Goal: Book appointment/travel/reservation

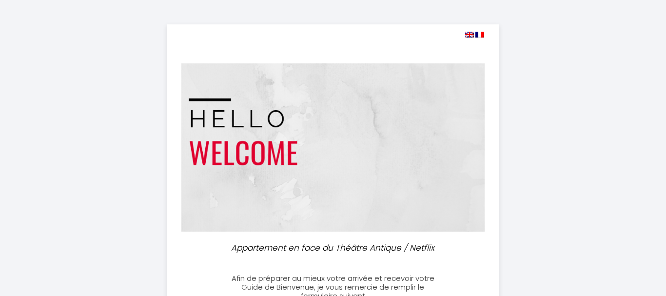
select select
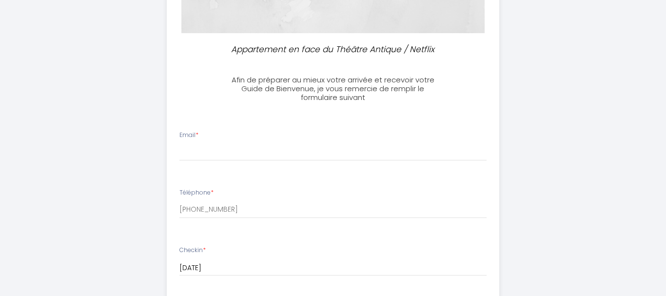
scroll to position [199, 0]
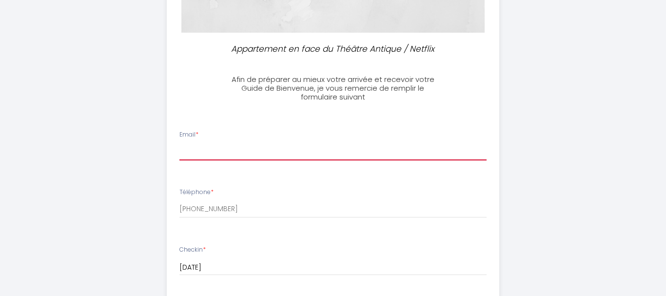
click at [205, 155] on input "Email *" at bounding box center [333, 152] width 308 height 18
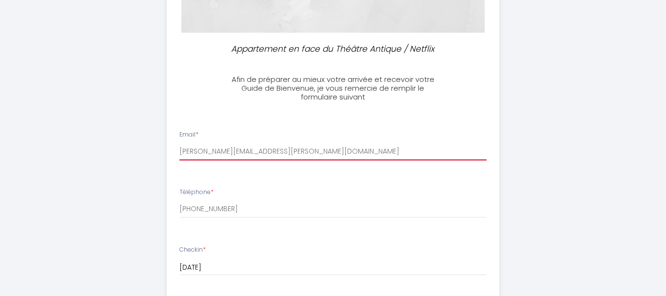
type input "[PERSON_NAME][EMAIL_ADDRESS][PERSON_NAME][DOMAIN_NAME]"
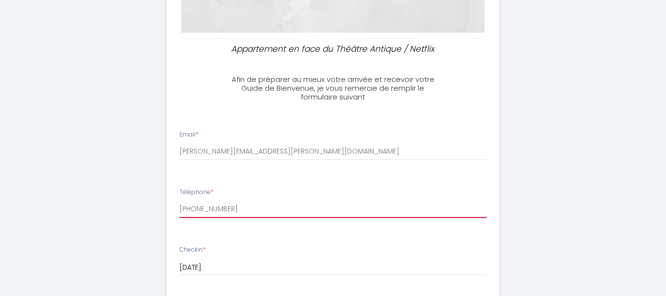
click at [187, 209] on input "[PHONE_NUMBER]" at bounding box center [333, 209] width 308 height 18
type input "[PHONE_NUMBER]"
click at [148, 173] on div "Appartement en face du Théâtre Antique / Netflix Afin de préparer au mieux votr…" at bounding box center [332, 265] width 499 height 929
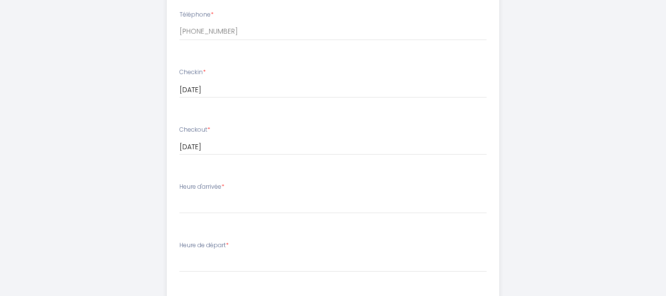
scroll to position [398, 0]
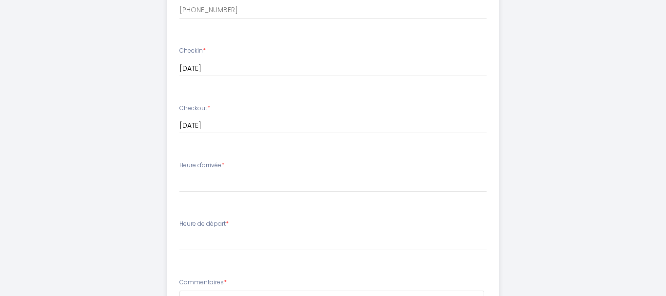
click at [199, 202] on li "Heure d'arrivée * 15:00 15:30 16:00 16:30 17:00 17:30 18:00 18:30 19:00 19:30 2…" at bounding box center [333, 181] width 332 height 53
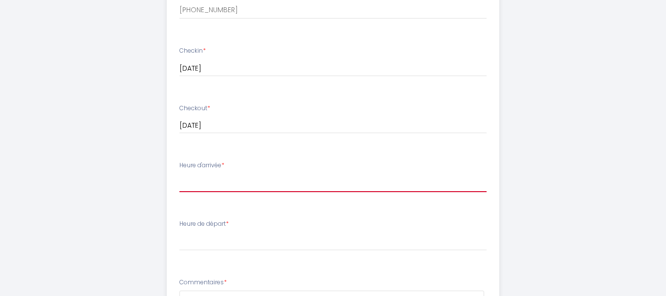
select select "18:00"
click option "18:00" at bounding box center [0, 0] width 0 height 0
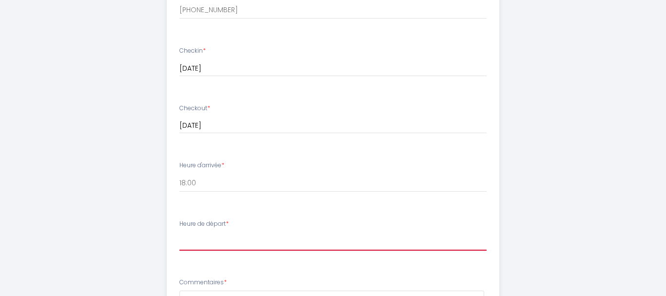
select select "11:00"
click option "11:00" at bounding box center [0, 0] width 0 height 0
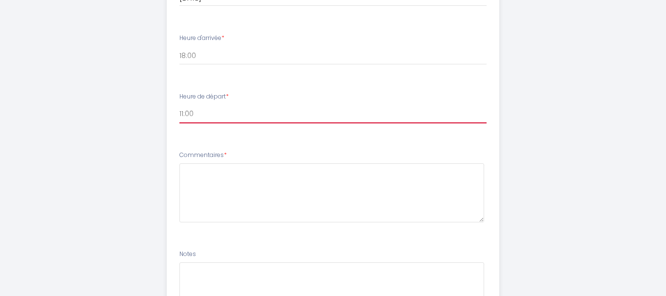
scroll to position [547, 0]
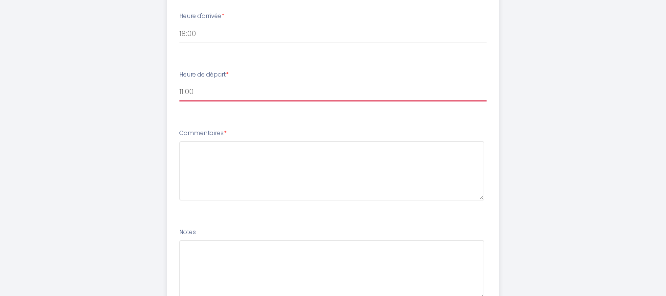
click at [179, 83] on select "00:00 00:30 01:00 01:30 02:00 02:30 03:00 03:30 04:00 04:30 05:00 05:30 06:00 0…" at bounding box center [333, 92] width 308 height 19
click option "11:00" at bounding box center [0, 0] width 0 height 0
click at [179, 83] on select "00:00 00:30 01:00 01:30 02:00 02:30 03:00 03:30 04:00 04:30 05:00 05:30 06:00 0…" at bounding box center [333, 92] width 308 height 19
drag, startPoint x: 219, startPoint y: 96, endPoint x: 103, endPoint y: 152, distance: 128.9
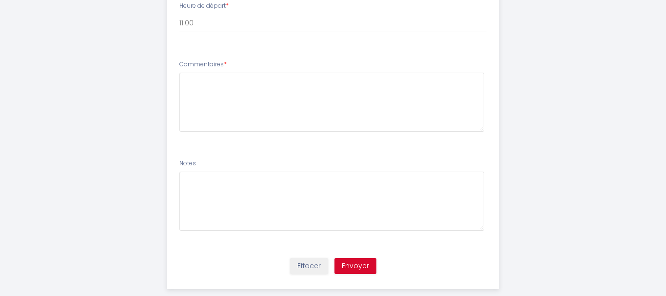
scroll to position [633, 0]
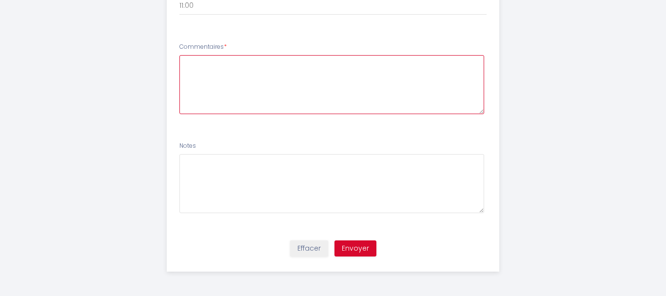
click at [200, 77] on textarea at bounding box center [331, 84] width 305 height 59
type textarea "Horaire d'arrivée approximatif."
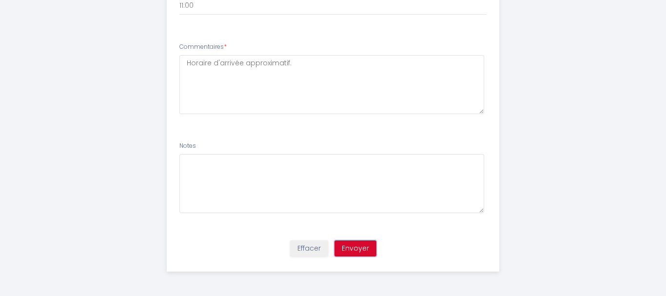
click at [358, 244] on button "Envoyer" at bounding box center [355, 248] width 42 height 17
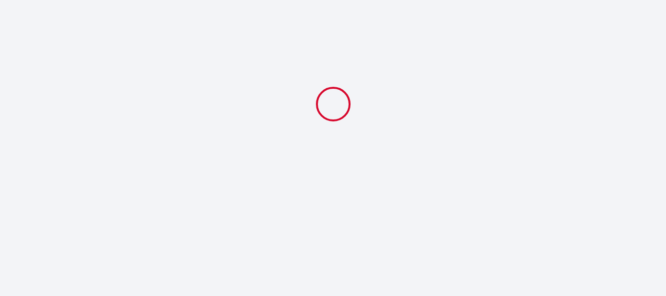
scroll to position [0, 0]
select select "18:00"
select select "11:00"
